Goal: Task Accomplishment & Management: Manage account settings

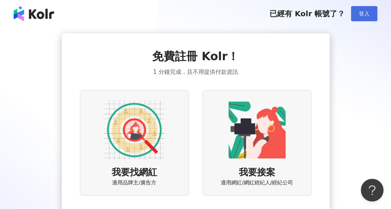
click at [371, 14] on button "登入" at bounding box center [364, 13] width 27 height 15
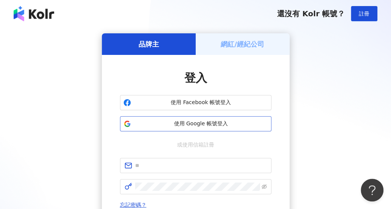
scroll to position [31, 0]
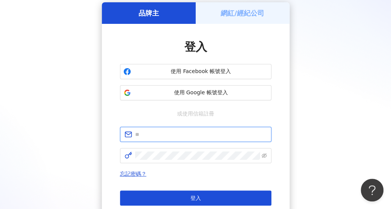
click at [196, 136] on input "text" at bounding box center [201, 134] width 132 height 8
type input "**********"
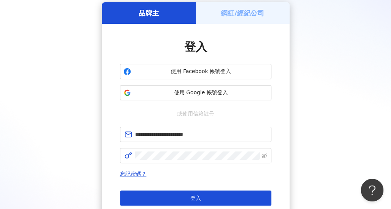
drag, startPoint x: 195, startPoint y: 151, endPoint x: 184, endPoint y: 176, distance: 28.0
click at [184, 176] on span "忘記密碼？" at bounding box center [195, 173] width 151 height 9
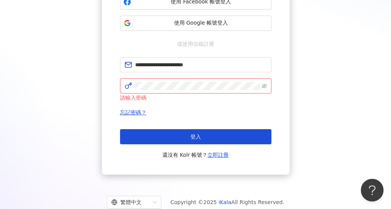
scroll to position [101, 0]
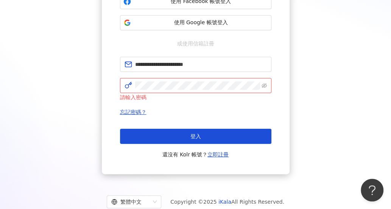
click at [59, 113] on div "**********" at bounding box center [195, 53] width 373 height 242
click at [68, 89] on div "**********" at bounding box center [195, 53] width 373 height 242
click at [217, 154] on link "立即註冊" at bounding box center [217, 154] width 21 height 6
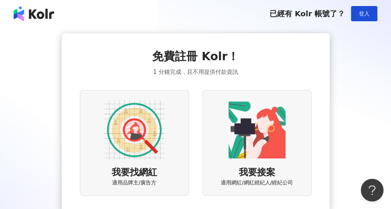
scroll to position [58, 0]
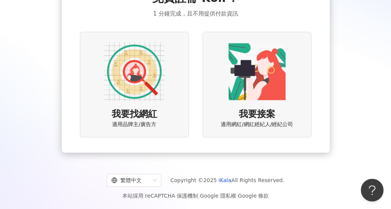
click at [140, 121] on span "適用品牌主/廣告方" at bounding box center [134, 125] width 44 height 8
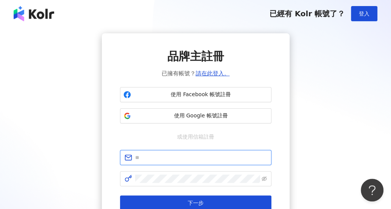
click at [175, 154] on input "text" at bounding box center [201, 157] width 132 height 8
type input "**********"
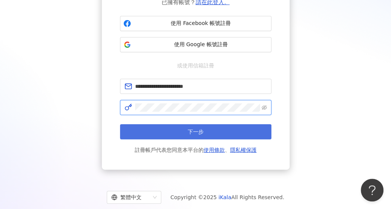
scroll to position [72, 0]
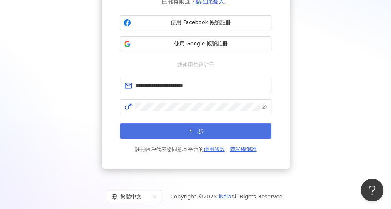
click at [195, 128] on span "下一步" at bounding box center [196, 131] width 16 height 6
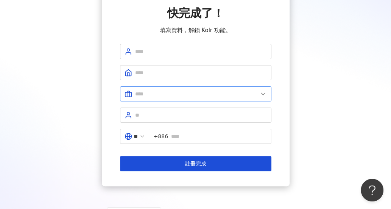
scroll to position [43, 0]
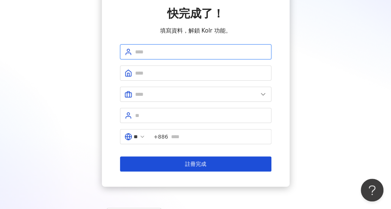
click at [159, 54] on input "text" at bounding box center [201, 52] width 132 height 8
type input "*********"
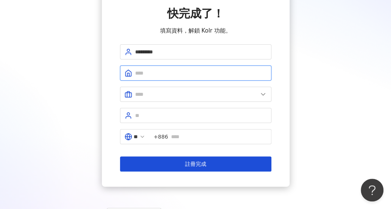
click at [154, 69] on input "text" at bounding box center [201, 73] width 132 height 8
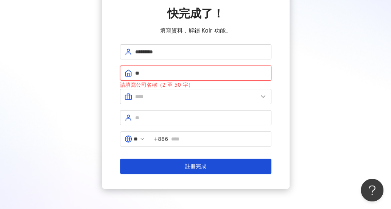
type input "*"
type input "**"
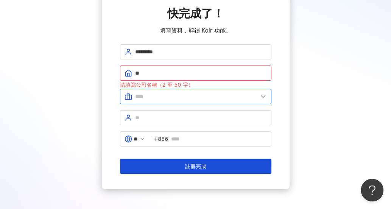
click at [192, 100] on input "text" at bounding box center [196, 96] width 123 height 8
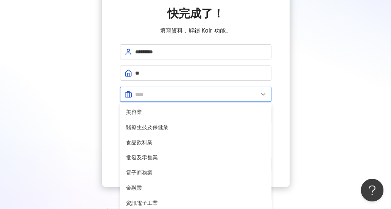
click at [182, 93] on input "text" at bounding box center [196, 94] width 123 height 8
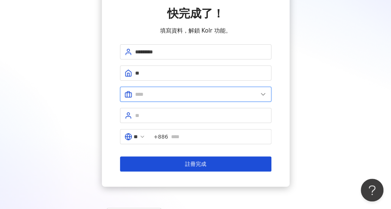
click at [150, 97] on input "text" at bounding box center [196, 94] width 123 height 8
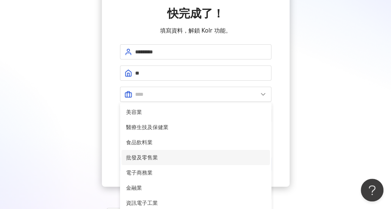
click at [154, 158] on span "批發及零售業" at bounding box center [195, 157] width 139 height 8
type input "******"
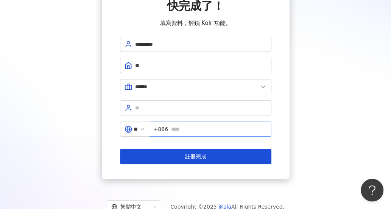
scroll to position [51, 0]
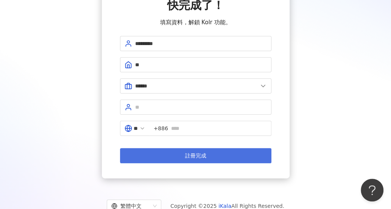
click at [192, 153] on span "註冊完成" at bounding box center [195, 156] width 21 height 6
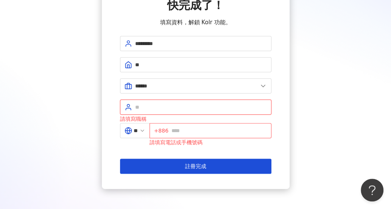
click at [165, 108] on input "text" at bounding box center [201, 107] width 132 height 8
type input "*********"
click at [179, 129] on input "text" at bounding box center [219, 130] width 95 height 8
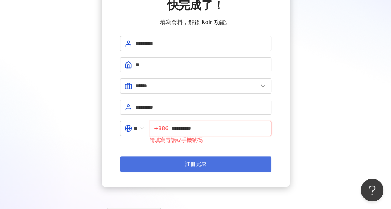
type input "**********"
click at [193, 162] on span "註冊完成" at bounding box center [195, 164] width 21 height 6
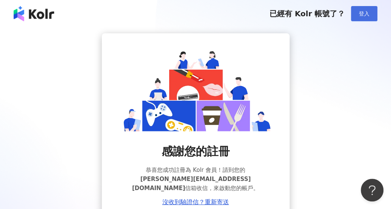
click at [364, 16] on span "登入" at bounding box center [364, 14] width 11 height 6
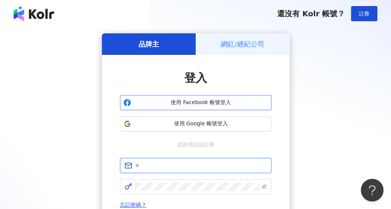
type input "**********"
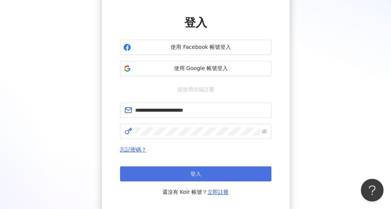
click at [193, 169] on button "登入" at bounding box center [195, 173] width 151 height 15
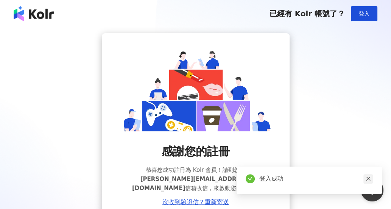
click at [365, 176] on link at bounding box center [367, 178] width 9 height 9
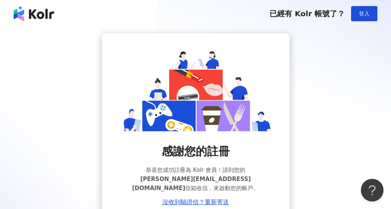
click at [339, 150] on div "感謝您的註冊 恭喜您成功註冊為 Kolr 會員！請到您的 jean.tsai@starlike.com.tw 信箱收信，來啟動您的帳戶。 沒收到驗證信？重新寄送" at bounding box center [195, 126] width 373 height 187
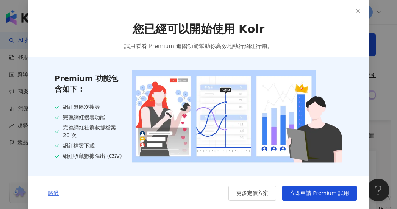
click at [48, 196] on span "略過" at bounding box center [53, 193] width 11 height 6
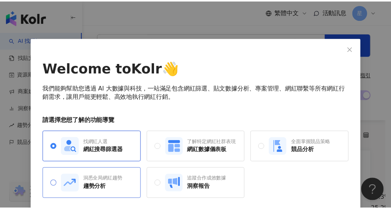
scroll to position [29, 0]
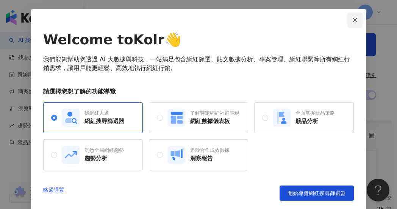
click at [348, 25] on button "Close" at bounding box center [354, 19] width 15 height 15
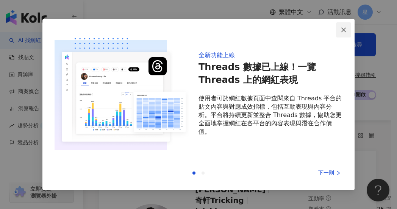
click at [342, 28] on icon "close" at bounding box center [343, 30] width 6 height 6
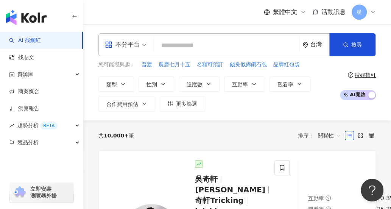
click at [376, 15] on div "繁體中文 活動訊息 星" at bounding box center [237, 12] width 308 height 24
click at [373, 15] on icon at bounding box center [373, 12] width 6 height 6
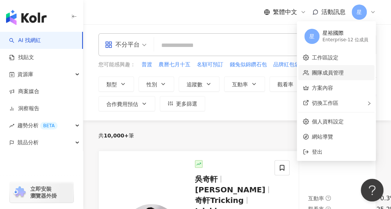
click at [325, 73] on link "團隊成員管理" at bounding box center [328, 73] width 32 height 6
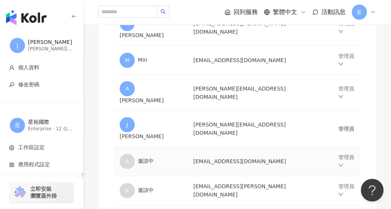
scroll to position [196, 0]
click at [339, 191] on icon "down" at bounding box center [340, 193] width 5 height 5
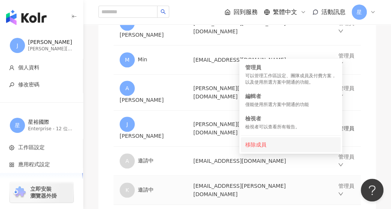
click at [297, 146] on div "移除成員" at bounding box center [290, 144] width 91 height 8
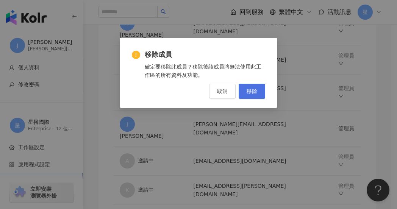
click at [254, 92] on span "移除" at bounding box center [251, 91] width 11 height 6
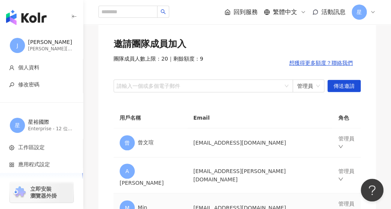
scroll to position [47, 0]
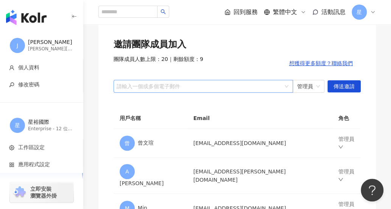
click at [247, 84] on div at bounding box center [199, 86] width 168 height 6
paste input "**********"
drag, startPoint x: 131, startPoint y: 85, endPoint x: 110, endPoint y: 86, distance: 21.6
type input "**********"
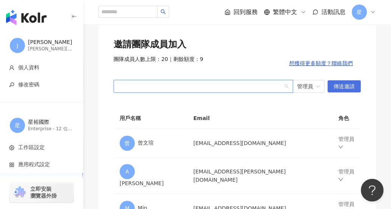
click at [348, 85] on span "傳送邀請" at bounding box center [344, 87] width 21 height 12
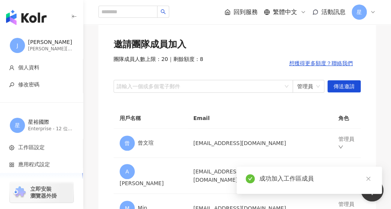
click at [236, 63] on div "團隊成員人數上限：20 ｜ 剩餘額度：8 想獲得更多額度？聯絡我們" at bounding box center [237, 63] width 247 height 15
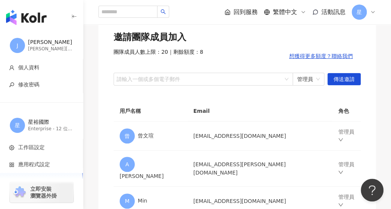
scroll to position [54, 0]
click at [267, 46] on div "邀請團隊成員加入 團隊成員人數上限：20 ｜ 剩餘額度：8 想獲得更多額度？聯絡我們 請輸入一個或多個電子郵件 管理員 傳送邀請" at bounding box center [237, 58] width 247 height 55
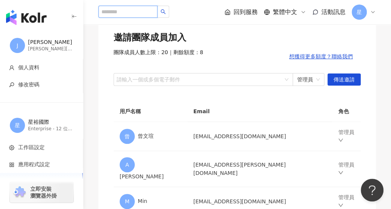
click at [133, 10] on input "search" at bounding box center [127, 12] width 59 height 12
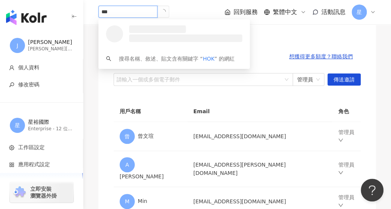
type input "****"
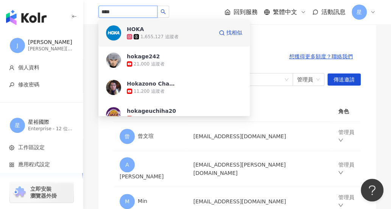
click at [151, 33] on span "HOKA" at bounding box center [151, 29] width 49 height 8
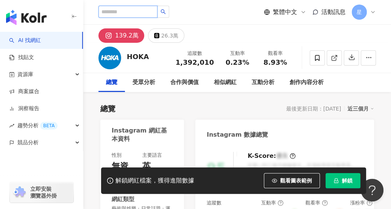
click at [117, 9] on input "search" at bounding box center [127, 12] width 59 height 12
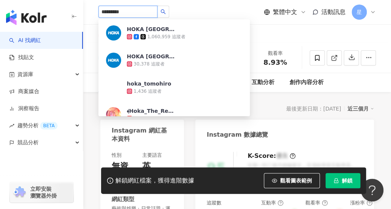
type input "**********"
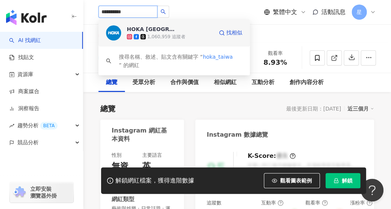
drag, startPoint x: 154, startPoint y: 31, endPoint x: 143, endPoint y: 33, distance: 11.6
click at [143, 33] on div "HOKA Taiwan 1,060,959 追蹤者" at bounding box center [170, 32] width 86 height 15
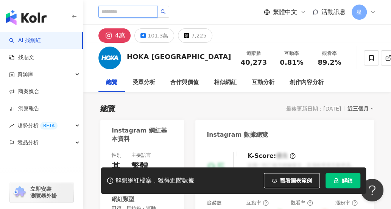
click at [141, 11] on input "search" at bounding box center [127, 12] width 59 height 12
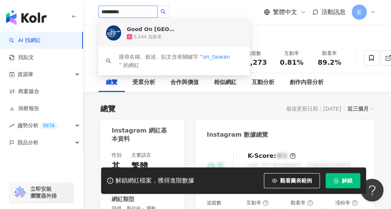
click at [105, 12] on input "*********" at bounding box center [127, 12] width 59 height 12
click at [110, 13] on input "*********" at bounding box center [127, 12] width 59 height 12
click at [105, 13] on input "*********" at bounding box center [127, 12] width 59 height 12
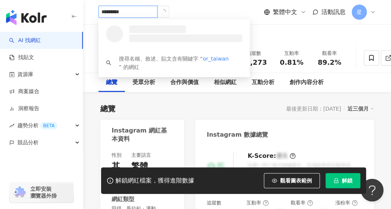
type input "**********"
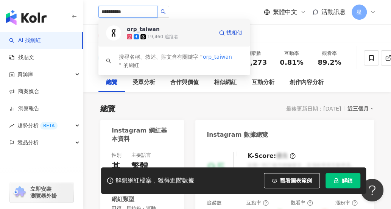
click at [160, 33] on div "19,460 追蹤者" at bounding box center [170, 37] width 86 height 8
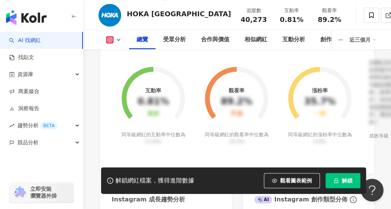
scroll to position [311, 0]
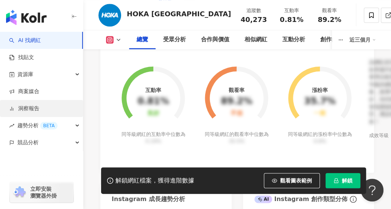
click at [39, 112] on link "洞察報告" at bounding box center [24, 109] width 30 height 8
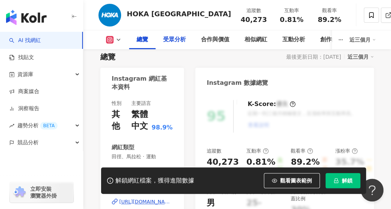
click at [174, 44] on div "受眾分析" at bounding box center [175, 39] width 38 height 19
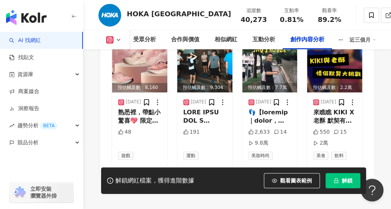
scroll to position [2519, 0]
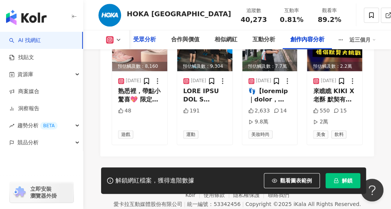
click at [150, 36] on div "受眾分析" at bounding box center [144, 39] width 23 height 9
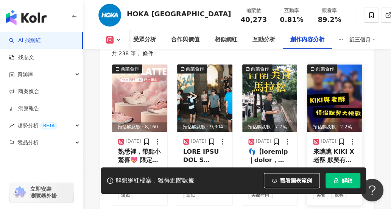
scroll to position [2487, 0]
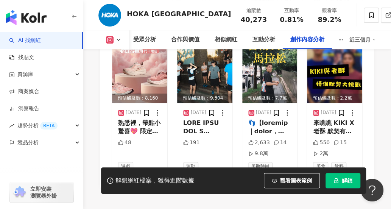
click at [372, 41] on div "近三個月" at bounding box center [362, 40] width 27 height 12
click at [371, 56] on link "近三個月" at bounding box center [369, 56] width 27 height 8
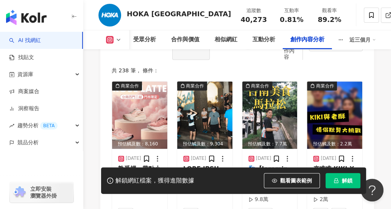
scroll to position [2442, 0]
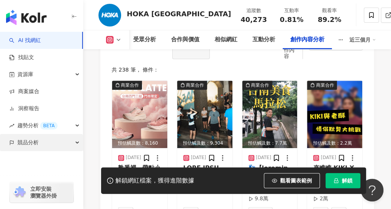
click at [75, 143] on div "競品分析" at bounding box center [41, 142] width 83 height 17
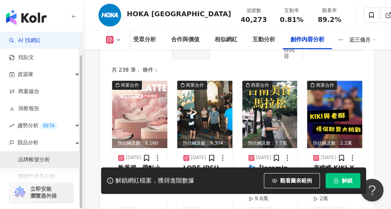
scroll to position [26, 0]
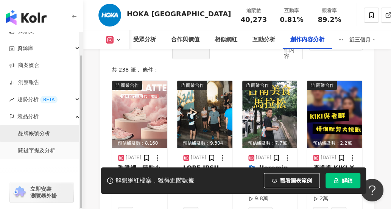
click at [49, 137] on link "品牌帳號分析" at bounding box center [34, 134] width 32 height 8
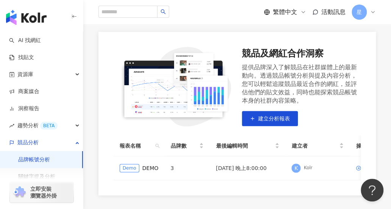
scroll to position [129, 0]
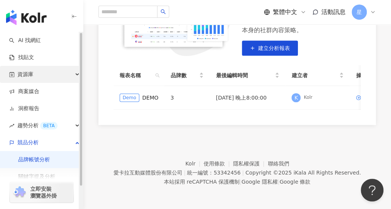
click at [43, 71] on div "資源庫" at bounding box center [41, 74] width 83 height 17
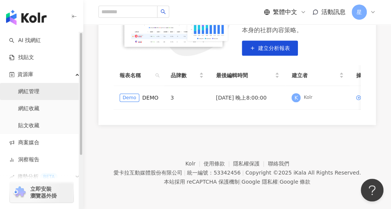
click at [38, 95] on link "網紅管理" at bounding box center [28, 92] width 21 height 8
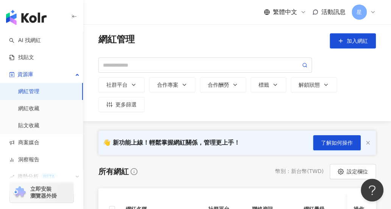
click at [94, 145] on div "👋 新功能上線！輕鬆掌握網紅關係，管理更上手！ 了解如何操作" at bounding box center [237, 143] width 308 height 24
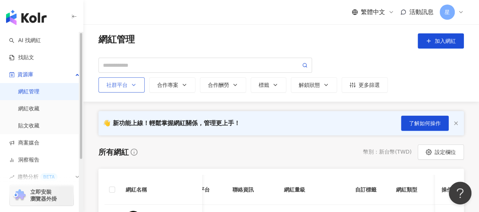
click at [109, 85] on div "社群平台" at bounding box center [121, 85] width 30 height 6
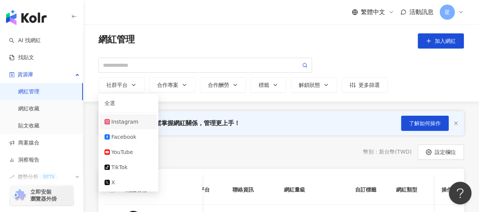
click at [119, 127] on li "Instagram" at bounding box center [128, 121] width 57 height 15
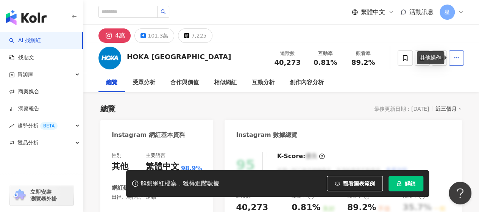
click at [391, 58] on icon "button" at bounding box center [456, 57] width 7 height 7
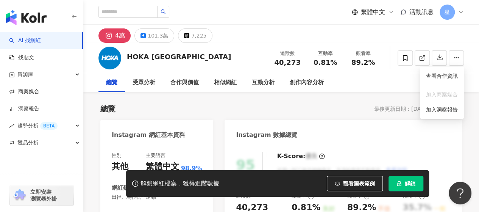
click at [337, 108] on div "總覽 最後更新日期：2025/8/23 近三個月" at bounding box center [281, 108] width 362 height 11
click at [391, 9] on span "星" at bounding box center [447, 12] width 5 height 8
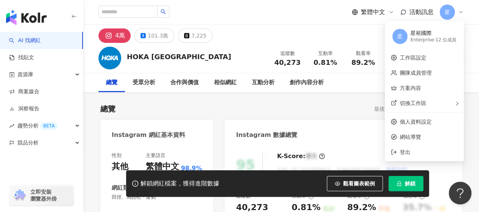
click at [342, 43] on div "HOKA Taiwan 追蹤數 40,273 互動率 0.81% 觀看率 89.2%" at bounding box center [281, 58] width 396 height 30
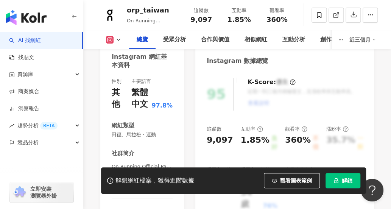
scroll to position [56, 0]
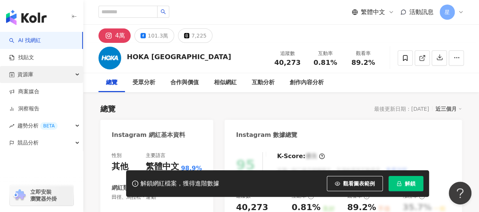
click at [79, 75] on div "資源庫" at bounding box center [41, 74] width 83 height 17
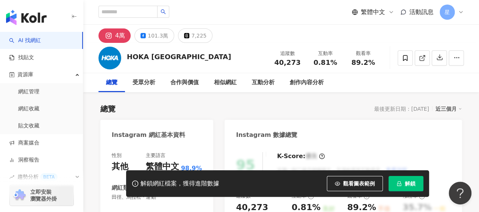
click at [159, 108] on div "總覽 最後更新日期：2025/8/23 近三個月" at bounding box center [281, 108] width 362 height 11
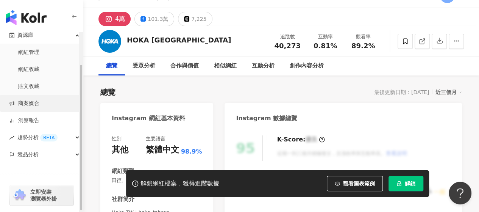
scroll to position [40, 0]
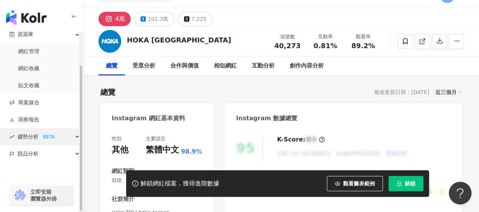
click at [75, 138] on div "趨勢分析 BETA" at bounding box center [41, 136] width 83 height 17
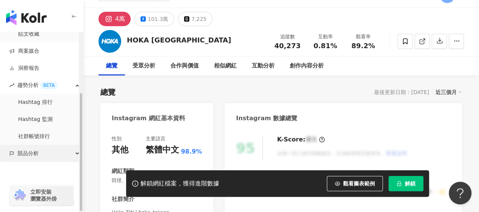
click at [61, 148] on div "競品分析" at bounding box center [41, 153] width 83 height 17
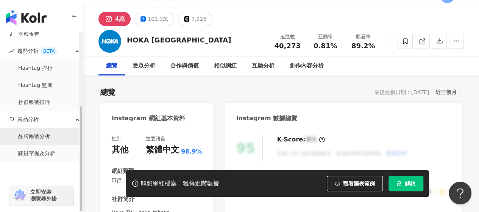
click at [50, 137] on link "品牌帳號分析" at bounding box center [34, 137] width 32 height 8
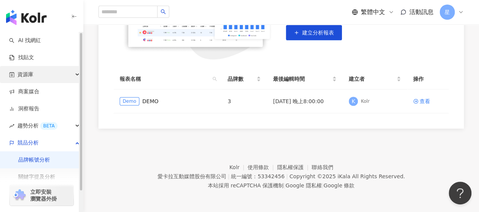
click at [59, 72] on div "資源庫" at bounding box center [41, 74] width 83 height 17
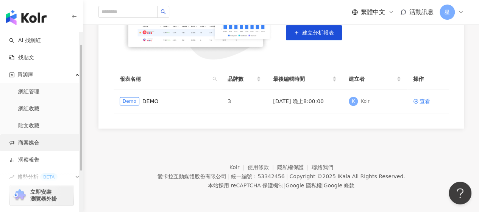
scroll to position [51, 0]
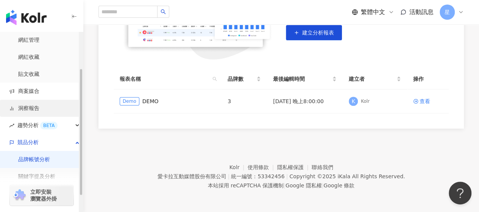
click at [39, 108] on link "洞察報告" at bounding box center [24, 109] width 30 height 8
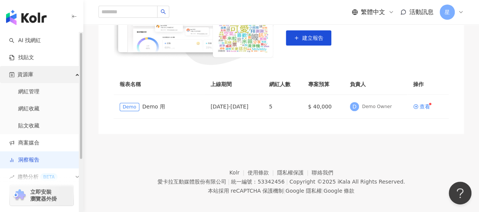
click at [59, 72] on div "資源庫" at bounding box center [41, 74] width 83 height 17
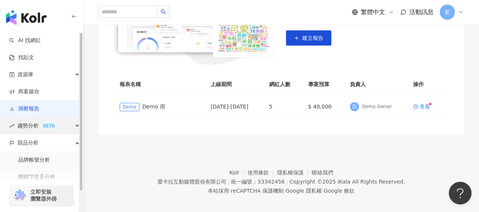
click at [63, 125] on div "趨勢分析 BETA" at bounding box center [41, 125] width 83 height 17
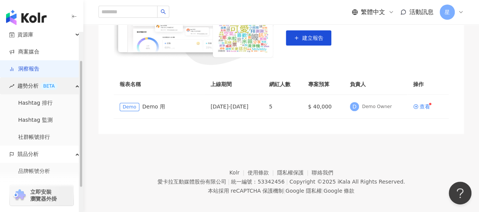
scroll to position [41, 0]
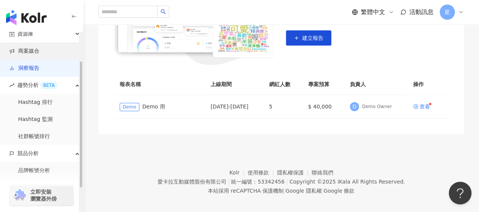
click at [39, 48] on link "商案媒合" at bounding box center [24, 51] width 30 height 8
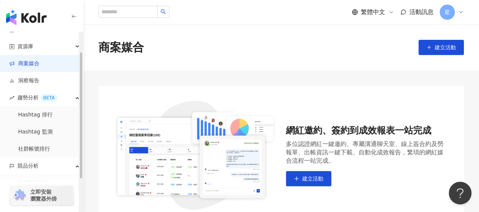
scroll to position [28, 0]
click at [58, 48] on div "資源庫" at bounding box center [41, 46] width 83 height 17
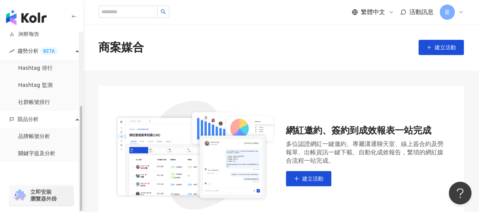
scroll to position [125, 0]
click at [50, 135] on link "品牌帳號分析" at bounding box center [34, 137] width 32 height 8
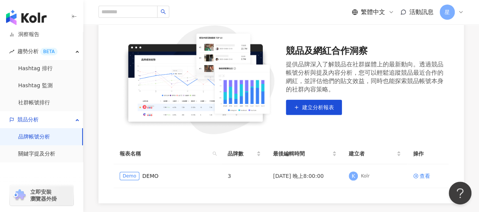
scroll to position [83, 0]
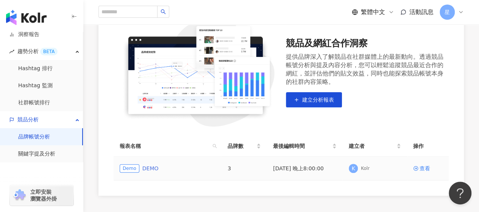
click at [148, 167] on link "DEMO" at bounding box center [150, 168] width 16 height 8
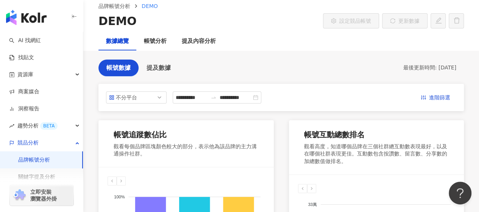
scroll to position [35, 0]
click at [204, 33] on div "提及內容分析" at bounding box center [198, 41] width 49 height 18
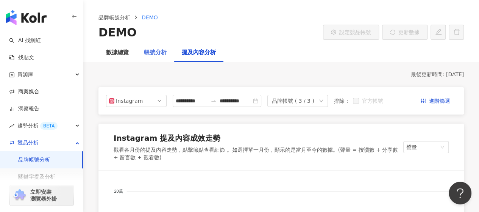
scroll to position [75, 0]
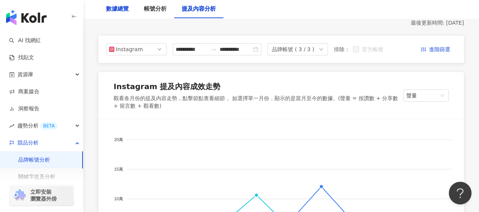
click at [126, 12] on div "數據總覽" at bounding box center [117, 9] width 23 height 9
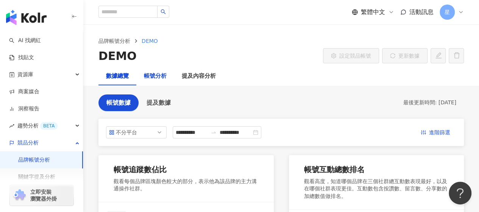
click at [151, 77] on div "帳號分析" at bounding box center [155, 76] width 23 height 9
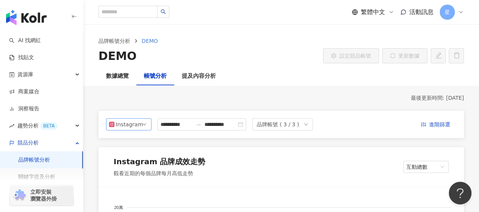
click at [139, 124] on div "Instagram" at bounding box center [128, 124] width 25 height 11
click at [247, 163] on div "Instagram 品牌成效走勢 觀看近期的每個品牌每月高低走勢 互動總數" at bounding box center [280, 166] width 365 height 39
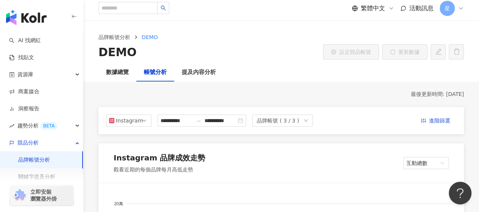
scroll to position [3, 0]
click at [130, 9] on input "search" at bounding box center [127, 8] width 59 height 12
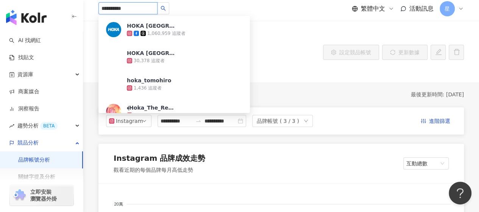
type input "**********"
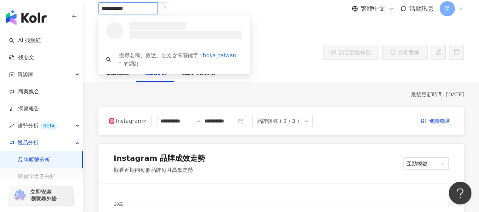
click at [133, 22] on h3 at bounding box center [157, 26] width 57 height 8
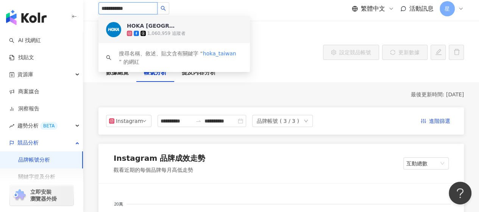
click at [142, 27] on div "HOKA Taiwan" at bounding box center [151, 26] width 49 height 8
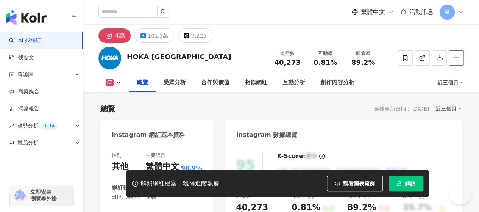
click at [454, 56] on icon "button" at bounding box center [456, 57] width 7 height 7
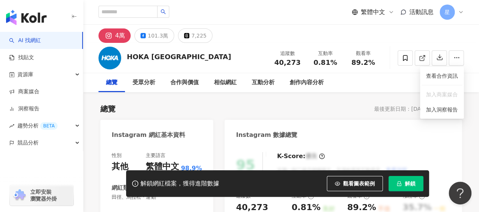
click at [387, 88] on div "總覽 受眾分析 合作與價值 相似網紅 互動分析 創作內容分析" at bounding box center [280, 82] width 365 height 19
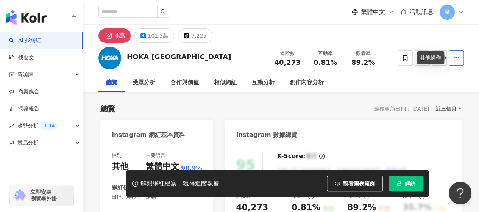
click at [460, 58] on button "button" at bounding box center [456, 57] width 15 height 15
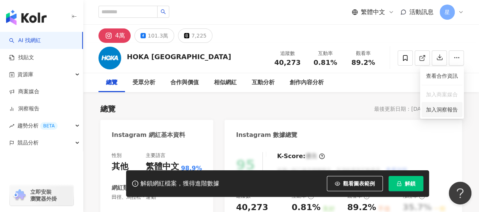
click at [441, 113] on span "加入洞察報告" at bounding box center [442, 109] width 32 height 8
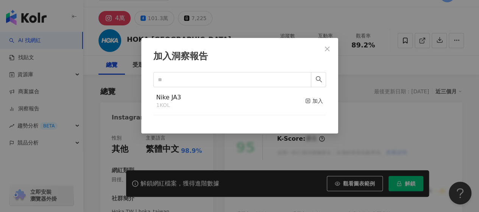
scroll to position [18, 0]
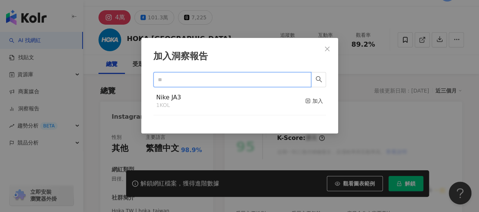
click at [228, 81] on input "text" at bounding box center [229, 79] width 143 height 8
click at [316, 80] on icon "search" at bounding box center [318, 79] width 7 height 7
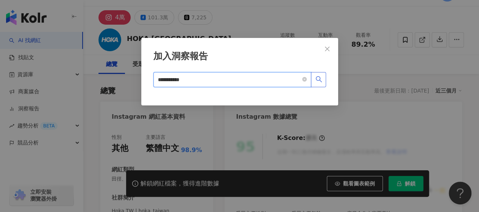
click at [317, 77] on icon "search" at bounding box center [318, 79] width 7 height 7
click at [204, 76] on input "**********" at bounding box center [229, 79] width 143 height 8
click at [317, 81] on icon "search" at bounding box center [318, 79] width 7 height 7
type input "*"
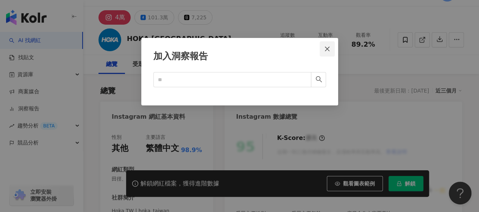
click at [330, 46] on span "Close" at bounding box center [327, 49] width 15 height 6
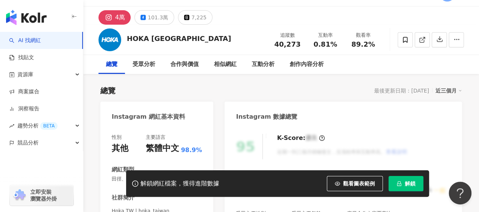
scroll to position [9, 0]
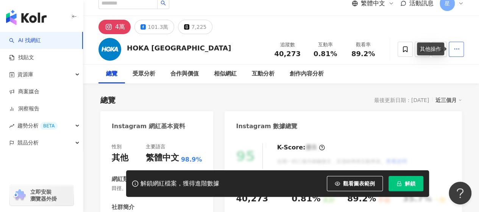
click at [459, 44] on button "button" at bounding box center [456, 49] width 15 height 15
click at [444, 101] on span "加入洞察報告" at bounding box center [442, 101] width 32 height 6
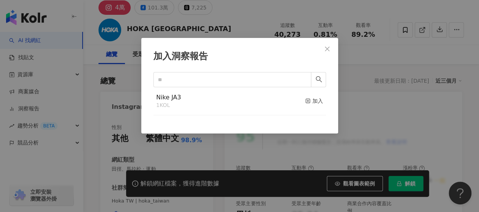
scroll to position [28, 0]
click at [325, 46] on icon "close" at bounding box center [327, 49] width 6 height 6
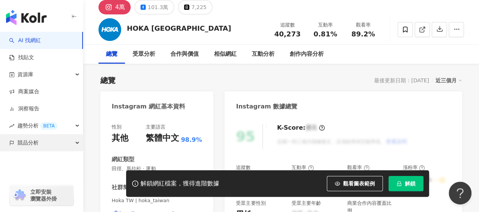
click at [75, 142] on div "競品分析" at bounding box center [41, 142] width 83 height 17
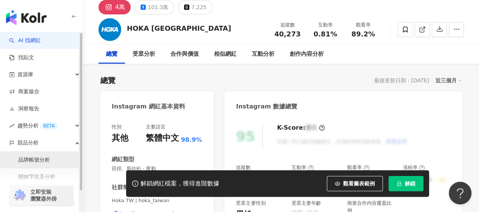
click at [39, 160] on link "品牌帳號分析" at bounding box center [34, 160] width 32 height 8
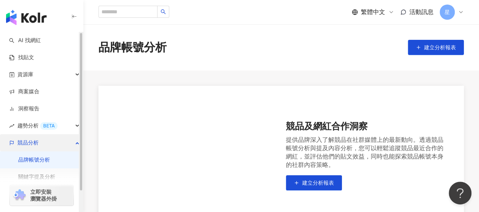
scroll to position [23, 0]
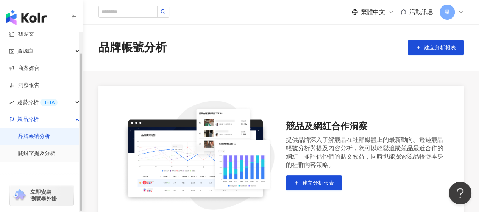
click at [49, 139] on link "品牌帳號分析" at bounding box center [34, 137] width 32 height 8
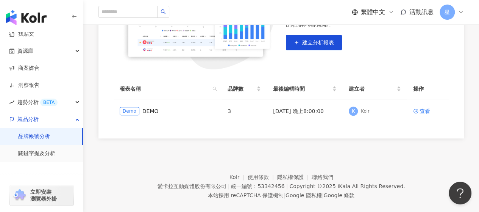
scroll to position [150, 0]
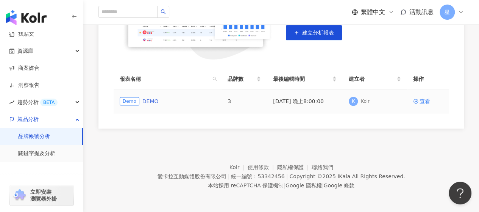
click at [151, 100] on link "DEMO" at bounding box center [150, 101] width 16 height 8
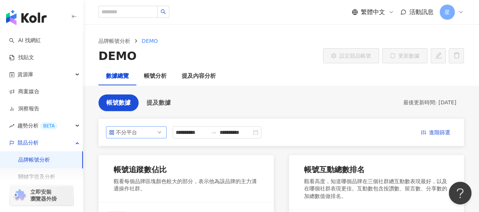
click at [151, 134] on span "不分平台" at bounding box center [136, 131] width 55 height 11
click at [157, 76] on div "帳號分析" at bounding box center [155, 76] width 23 height 9
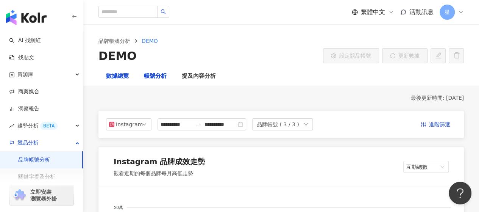
click at [114, 75] on div "數據總覽" at bounding box center [117, 76] width 23 height 9
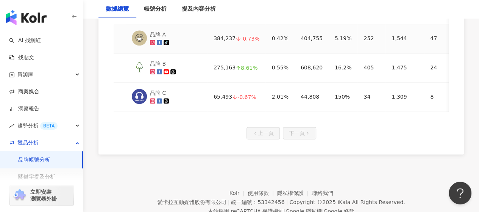
scroll to position [445, 0]
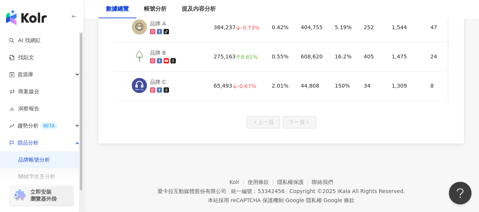
click at [41, 161] on link "品牌帳號分析" at bounding box center [34, 160] width 32 height 8
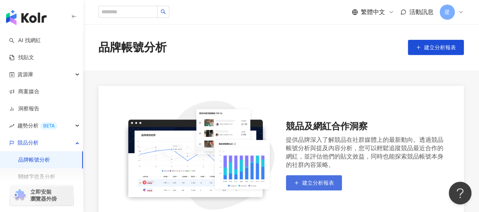
click at [310, 178] on button "建立分析報表" at bounding box center [314, 182] width 56 height 15
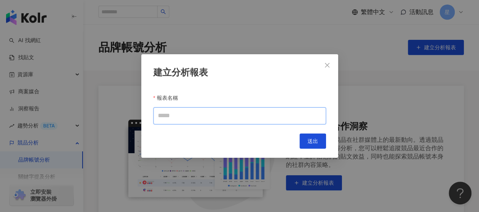
click at [222, 121] on input "報表名稱" at bounding box center [239, 115] width 173 height 17
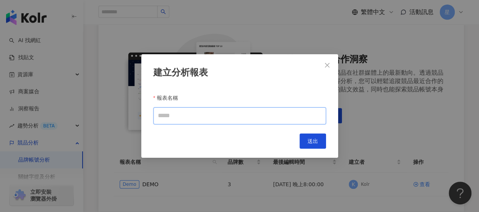
scroll to position [70, 0]
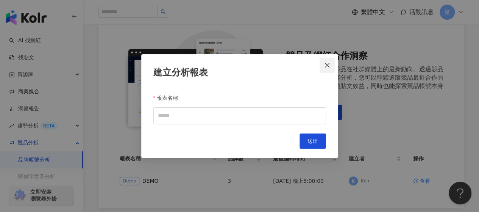
click at [328, 64] on icon "close" at bounding box center [327, 65] width 5 height 5
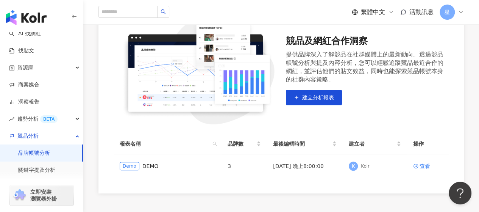
scroll to position [86, 0]
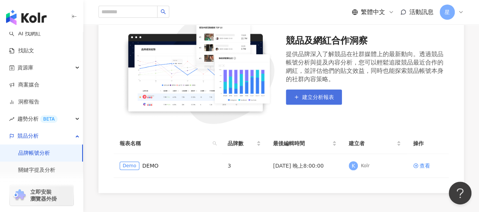
click at [308, 94] on span "建立分析報表" at bounding box center [318, 97] width 32 height 6
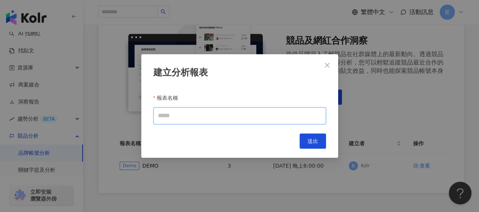
drag, startPoint x: 192, startPoint y: 115, endPoint x: 198, endPoint y: 111, distance: 7.7
click at [198, 111] on input "報表名稱" at bounding box center [239, 115] width 173 height 17
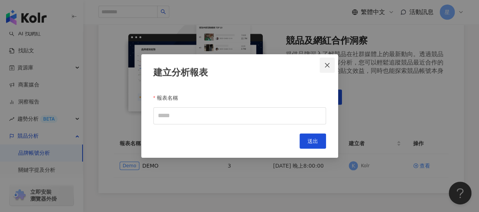
click at [328, 66] on icon "close" at bounding box center [327, 65] width 6 height 6
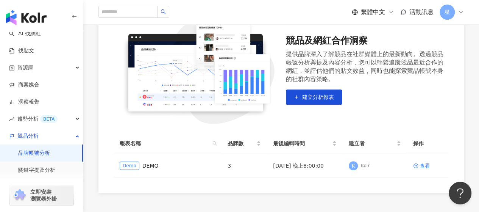
click at [95, 141] on div "競品及網紅合作洞察 提供品牌深入了解競品在社群媒體上的最新動向。透過競品帳號分析與提及內容分析，您可以輕鬆追蹤競品最近合作的網紅，並評估他們的貼文效益，同時也…" at bounding box center [281, 96] width 396 height 193
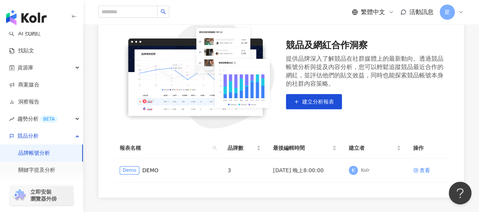
click at [100, 123] on div "競品及網紅合作洞察 提供品牌深入了解競品在社群媒體上的最新動向。透過競品帳號分析與提及內容分析，您可以輕鬆追蹤競品最近合作的網紅，並評估他們的貼文效益，同時也…" at bounding box center [280, 101] width 365 height 193
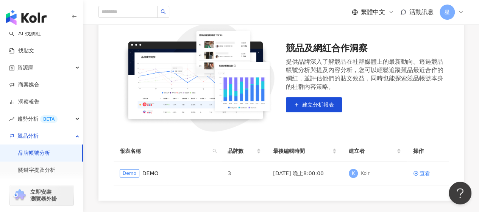
scroll to position [78, 0]
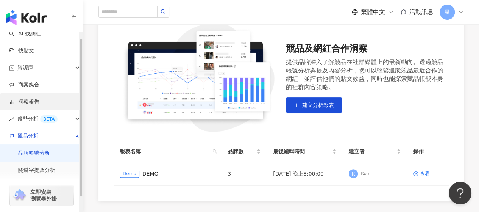
drag, startPoint x: 39, startPoint y: 99, endPoint x: 28, endPoint y: 102, distance: 11.7
click at [28, 102] on link "洞察報告" at bounding box center [24, 102] width 30 height 8
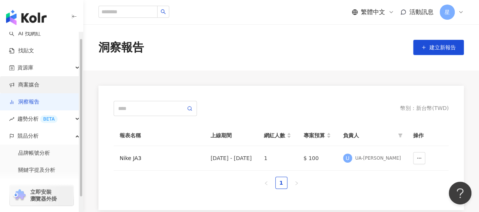
click at [39, 89] on link "商案媒合" at bounding box center [24, 85] width 30 height 8
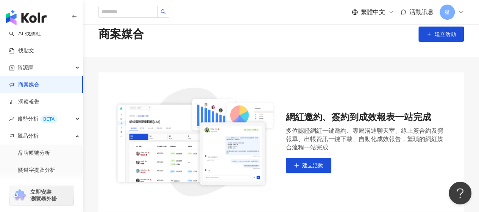
scroll to position [13, 0]
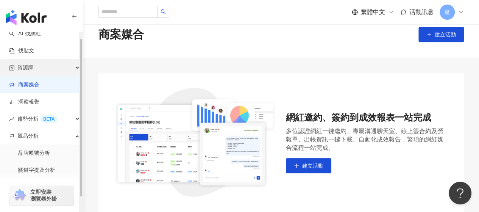
click at [33, 69] on div "資源庫" at bounding box center [41, 67] width 83 height 17
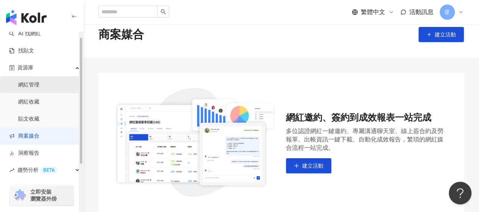
click at [33, 89] on link "網紅管理" at bounding box center [28, 85] width 21 height 8
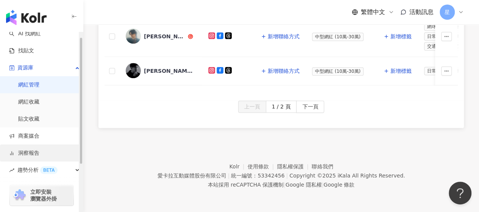
scroll to position [74, 0]
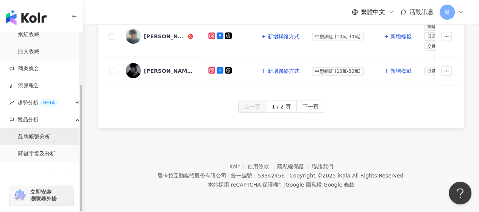
click at [47, 140] on link "品牌帳號分析" at bounding box center [34, 137] width 32 height 8
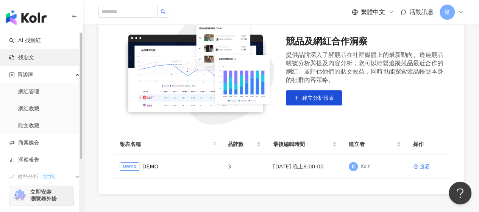
click at [25, 59] on link "找貼文" at bounding box center [21, 58] width 25 height 8
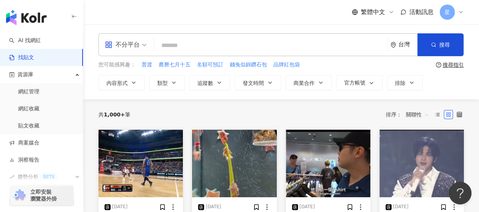
click at [193, 42] on input "search" at bounding box center [270, 45] width 227 height 16
type input "*"
type input "***"
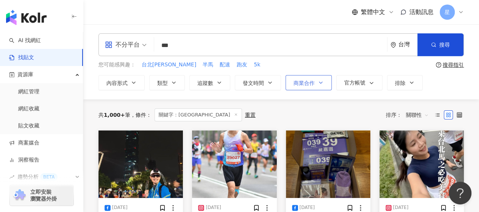
click at [322, 84] on icon "button" at bounding box center [321, 83] width 6 height 6
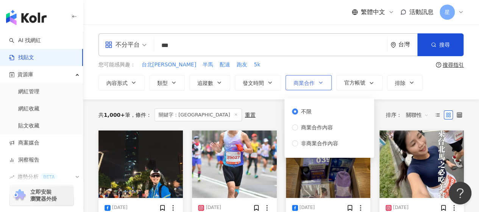
click at [323, 87] on button "商業合作" at bounding box center [308, 82] width 46 height 15
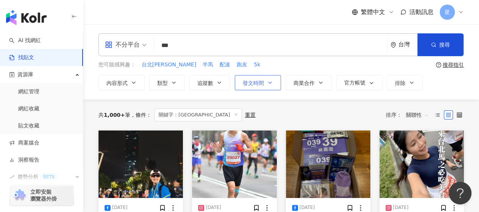
click at [273, 84] on button "發文時間" at bounding box center [258, 82] width 46 height 15
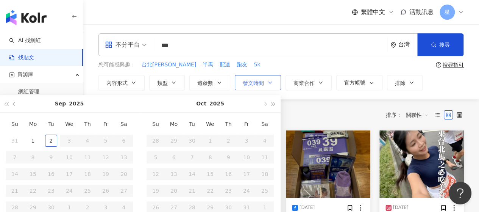
click at [273, 84] on button "發文時間" at bounding box center [258, 82] width 46 height 15
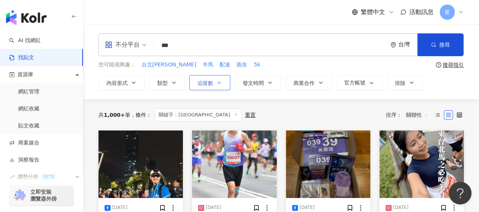
click at [220, 81] on icon "button" at bounding box center [219, 83] width 6 height 6
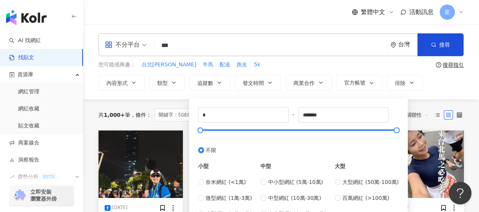
click at [336, 197] on div "小型 奈米網紅 (<1萬) 微型網紅 (1萬-3萬) 小型網紅 (3萬-5萬) 中型 中小型網紅 (5萬-10萬) 中型網紅 (10萬-30萬) 中大型網紅 …" at bounding box center [298, 186] width 201 height 64
click at [348, 198] on span "百萬網紅 (>100萬)" at bounding box center [365, 197] width 47 height 8
type input "*******"
type input "*********"
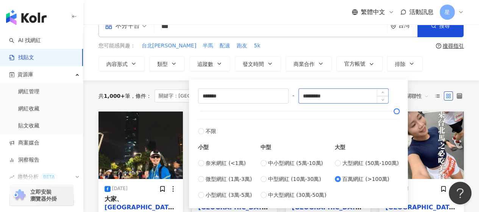
scroll to position [17, 0]
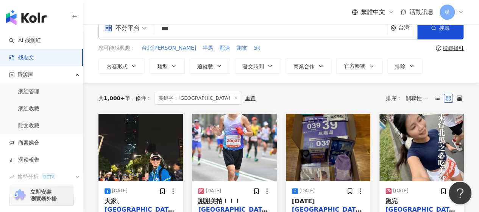
click at [424, 73] on div "不分平台 *** 台灣 搜尋 您可能感興趣： 台北馬拉松 半馬 配速 跑友 5k 搜尋指引 內容形式 類型 追蹤數 發文時間 Sep 2025 Su Mo T…" at bounding box center [281, 45] width 396 height 75
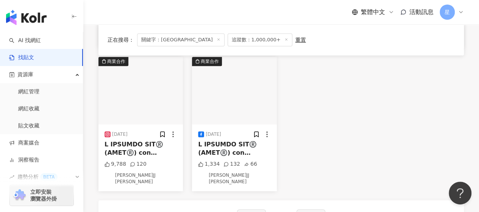
scroll to position [240, 0]
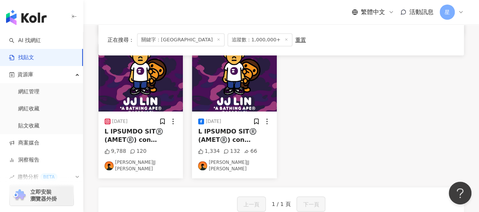
click at [139, 96] on img at bounding box center [140, 77] width 84 height 67
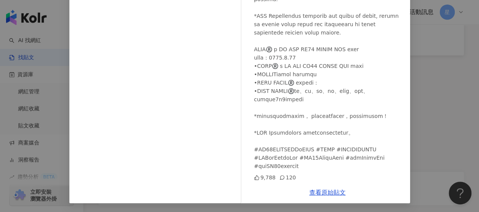
scroll to position [256, 0]
click at [421, 117] on div "林俊傑JJ Lin 2025/7/2 9,788 120 查看原始貼文" at bounding box center [239, 106] width 479 height 212
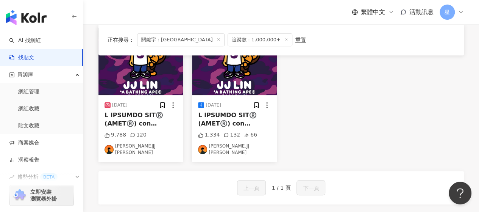
scroll to position [0, 0]
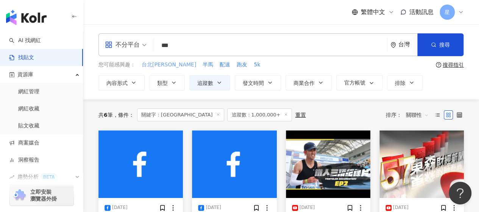
click at [156, 64] on span "台北馬拉松" at bounding box center [169, 65] width 55 height 8
type input "*****"
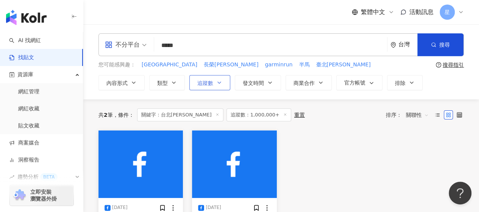
click at [211, 80] on span "追蹤數" at bounding box center [205, 83] width 16 height 6
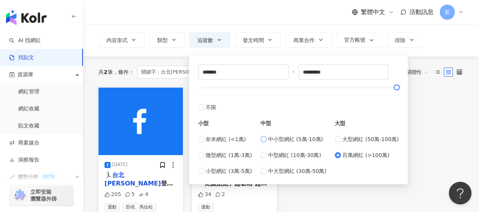
scroll to position [43, 0]
click at [269, 139] on label "中小型網紅 (5萬-10萬)" at bounding box center [293, 138] width 66 height 8
type input "*****"
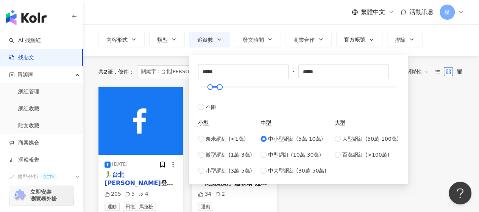
click at [414, 132] on div "2024/12/15 🏃‍♂️ 台北馬拉松 登場！冷氣團發威防猝死，醫示警3種危險訊號快停跑👇 205 5 4 運動 田徑、馬拉松 早安健康 2024/12/…" at bounding box center [281, 159] width 374 height 145
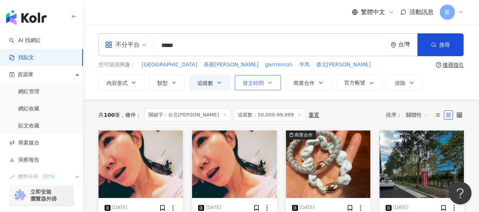
click at [265, 87] on button "發文時間" at bounding box center [258, 82] width 46 height 15
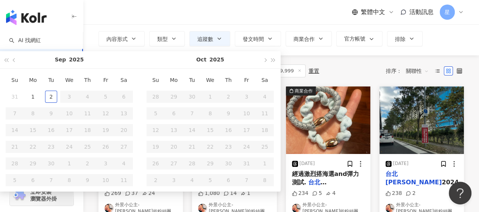
scroll to position [45, 0]
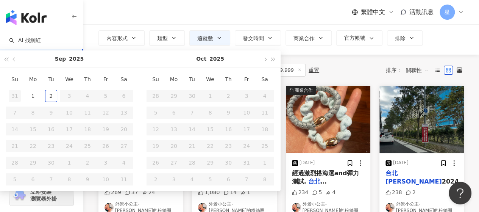
type input "**********"
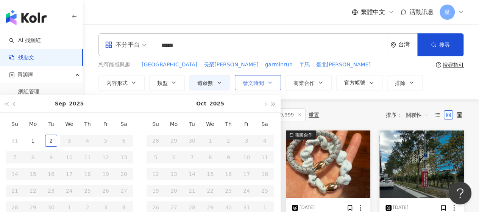
click at [251, 87] on button "發文時間" at bounding box center [258, 82] width 46 height 15
click at [14, 105] on span "button" at bounding box center [15, 104] width 4 height 4
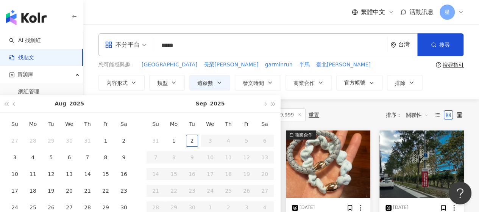
type input "**********"
click at [5, 106] on button "button" at bounding box center [6, 103] width 8 height 17
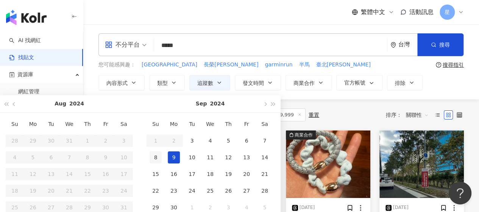
type input "**********"
click at [217, 104] on button "2024" at bounding box center [217, 103] width 15 height 17
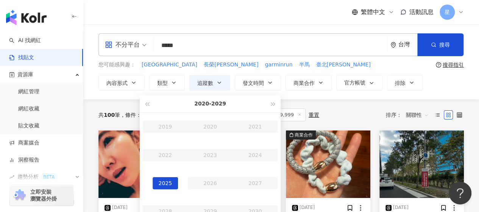
click at [164, 183] on div "2025" at bounding box center [166, 183] width 26 height 12
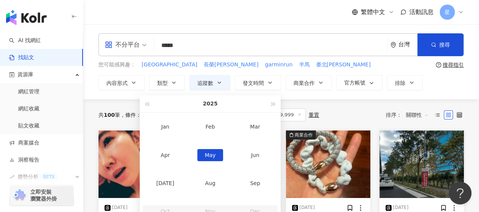
click at [212, 157] on div "May" at bounding box center [210, 155] width 26 height 12
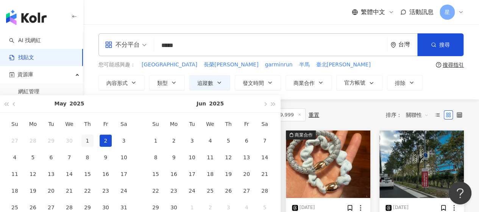
type input "**********"
click at [87, 138] on div "1" at bounding box center [87, 140] width 12 height 12
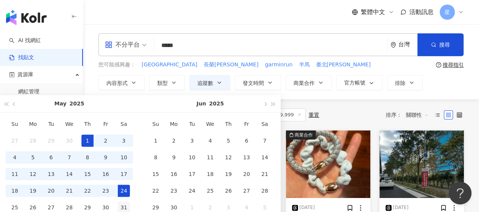
type input "**********"
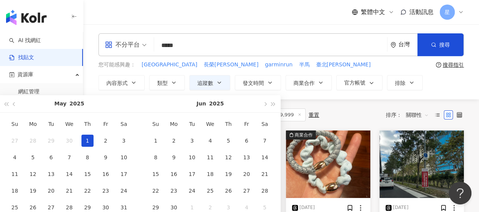
click at [331, 112] on div "共 100 筆 條件 ： 關鍵字：台北馬拉松 追蹤數：50,000-99,999 重置 排序： 關聯性" at bounding box center [280, 114] width 365 height 13
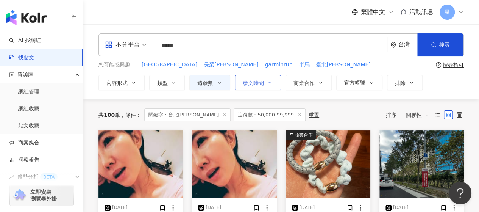
click at [256, 89] on button "發文時間" at bounding box center [258, 82] width 46 height 15
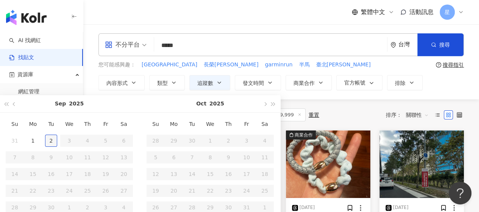
type input "**********"
click at [11, 109] on button "button" at bounding box center [14, 103] width 8 height 17
type input "**********"
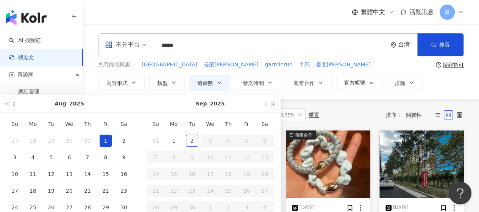
type input "**********"
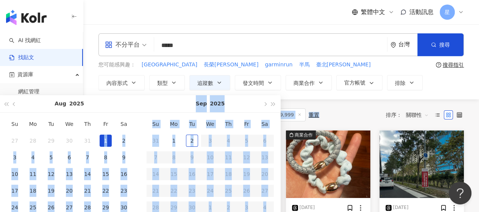
click at [104, 137] on div "1" at bounding box center [106, 140] width 12 height 12
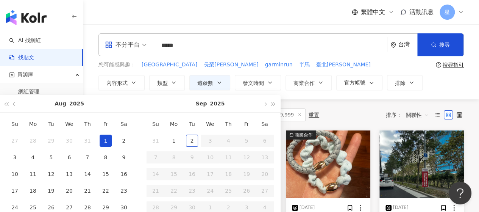
click at [106, 140] on div "1" at bounding box center [106, 140] width 12 height 12
type input "**********"
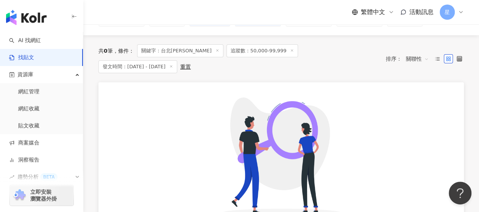
scroll to position [64, 0]
click at [173, 64] on icon at bounding box center [171, 66] width 4 height 4
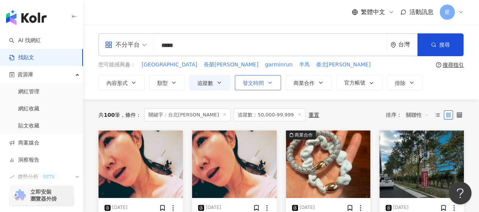
click at [258, 84] on span "發文時間" at bounding box center [253, 83] width 21 height 6
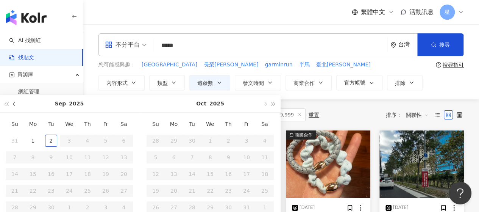
click at [16, 105] on button "button" at bounding box center [14, 103] width 8 height 17
click at [14, 105] on span "button" at bounding box center [15, 104] width 4 height 4
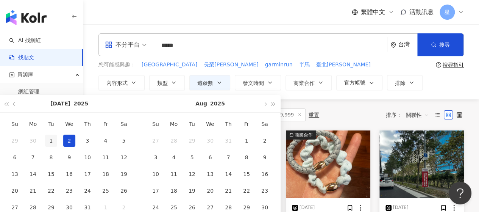
type input "**********"
click at [50, 139] on div "1" at bounding box center [51, 140] width 12 height 12
type input "**********"
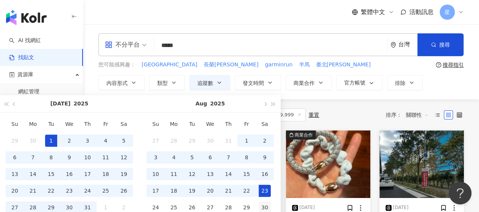
type input "**********"
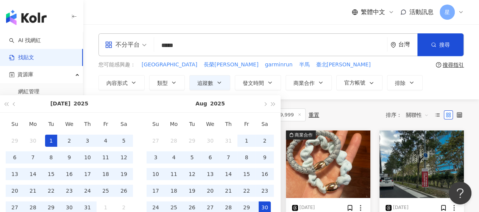
click at [264, 206] on div "30" at bounding box center [265, 207] width 12 height 12
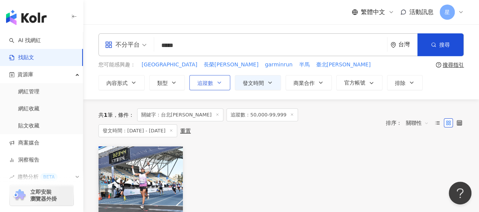
click at [217, 78] on button "追蹤數" at bounding box center [209, 82] width 41 height 15
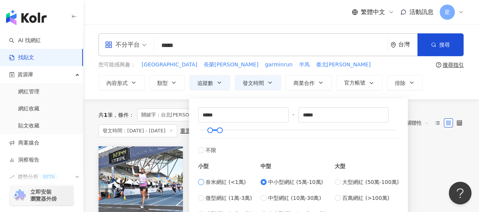
click at [206, 179] on span "奈米網紅 (<1萬)" at bounding box center [226, 182] width 40 height 8
type input "*"
type input "****"
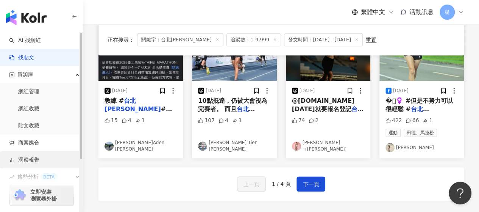
scroll to position [74, 0]
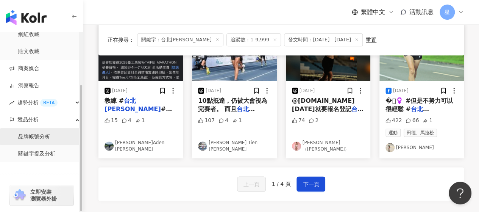
click at [40, 136] on link "品牌帳號分析" at bounding box center [34, 137] width 32 height 8
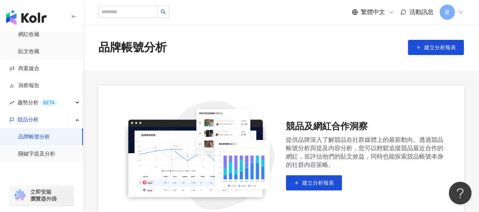
click at [379, 75] on main "品牌帳號分析 建立分析報表 競品及網紅合作洞察 提供品牌深入了解競品在社群媒體上的最新動向。透過競品帳號分析與提及內容分析，您可以輕鬆追蹤競品最近合作的網紅，…" at bounding box center [281, 151] width 396 height 254
click at [88, 129] on div "競品及網紅合作洞察 提供品牌深入了解競品在社群媒體上的最新動向。透過競品帳號分析與提及內容分析，您可以輕鬆追蹤競品最近合作的網紅，並評估他們的貼文效益，同時也…" at bounding box center [281, 182] width 396 height 193
